Goal: Information Seeking & Learning: Learn about a topic

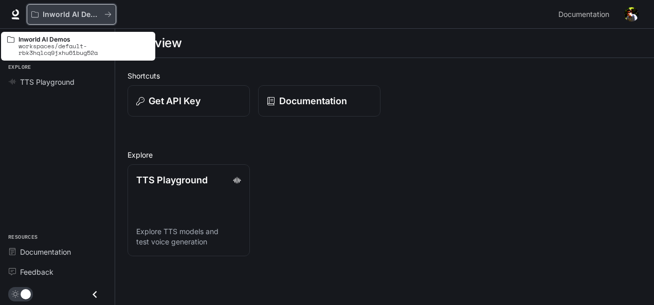
click at [83, 9] on button "Inworld AI Demos" at bounding box center [71, 14] width 89 height 21
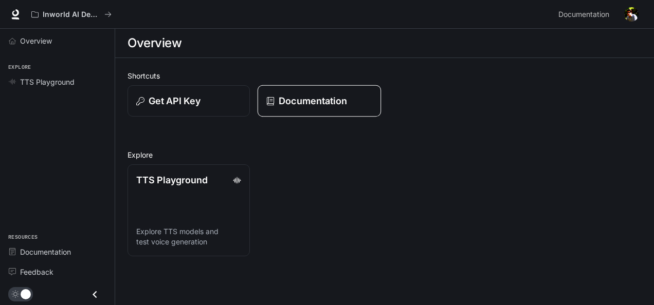
click at [295, 102] on p "Documentation" at bounding box center [313, 101] width 68 height 14
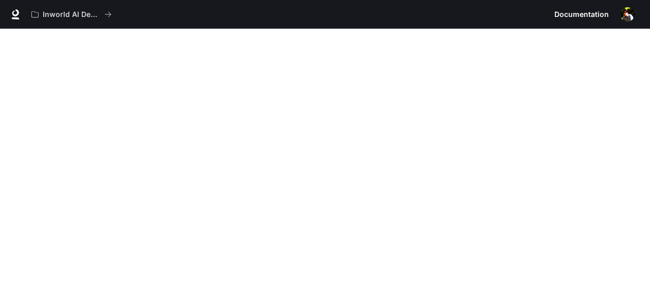
scroll to position [29, 0]
click at [587, 13] on span "Documentation" at bounding box center [581, 14] width 54 height 13
